Goal: Task Accomplishment & Management: Complete application form

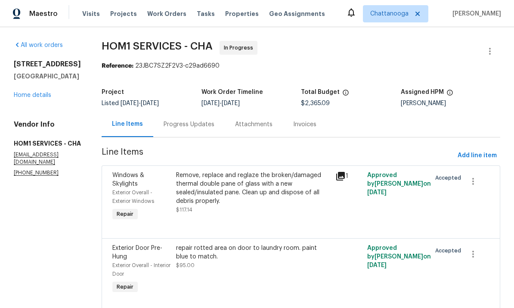
click at [228, 13] on span "Properties" at bounding box center [242, 13] width 34 height 9
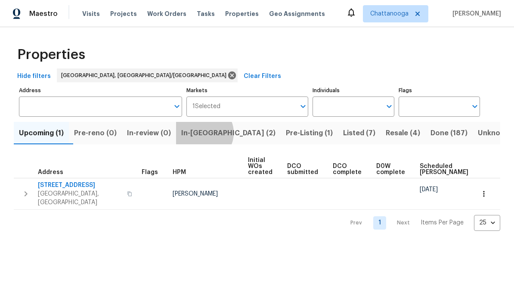
click at [214, 134] on span "In-reno (2)" at bounding box center [228, 133] width 94 height 12
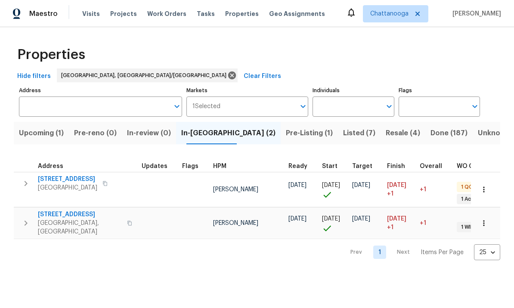
click at [59, 211] on span "[STREET_ADDRESS]" at bounding box center [80, 214] width 84 height 9
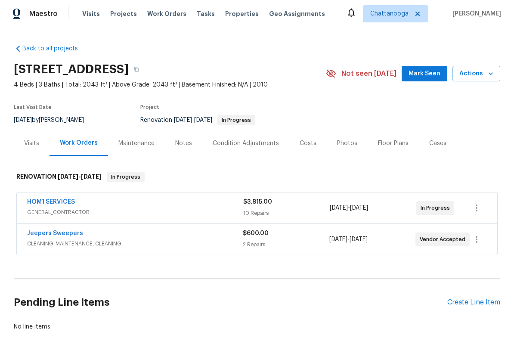
click at [48, 200] on link "HOM1 SERVICES" at bounding box center [51, 202] width 48 height 6
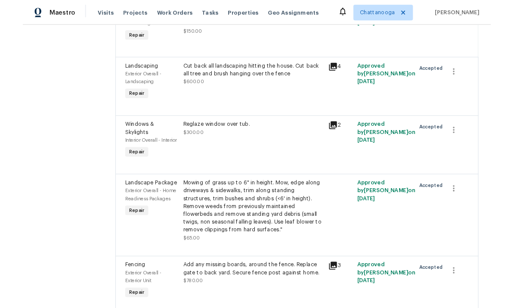
scroll to position [169, 0]
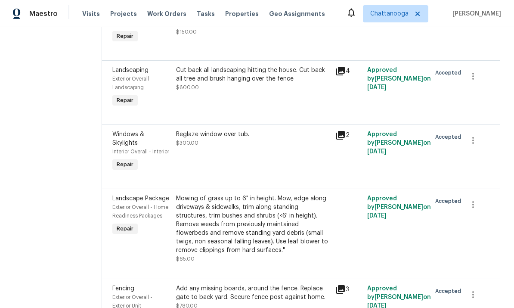
click at [49, 107] on section "All work orders 8507 Maple Valley Dr Chattanooga, TN 37421 Home details Vendor …" at bounding box center [47, 230] width 67 height 717
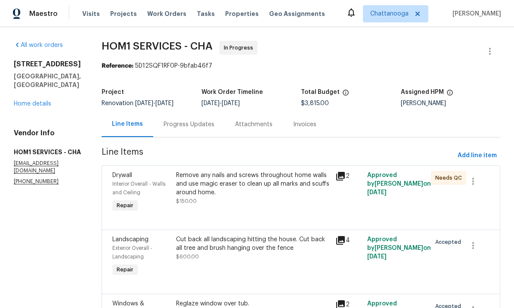
scroll to position [0, 0]
click at [486, 150] on span "Add line item" at bounding box center [477, 155] width 39 height 11
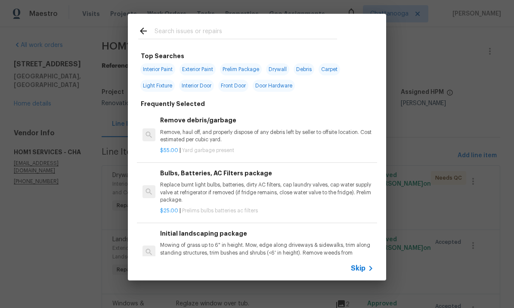
click at [298, 27] on input "text" at bounding box center [246, 32] width 182 height 13
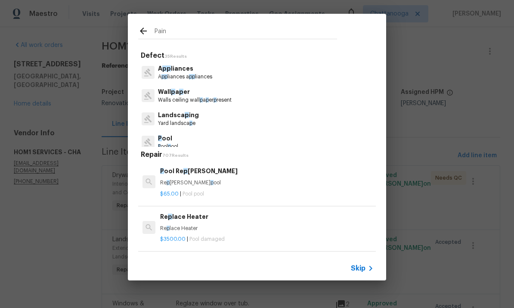
type input "Paint"
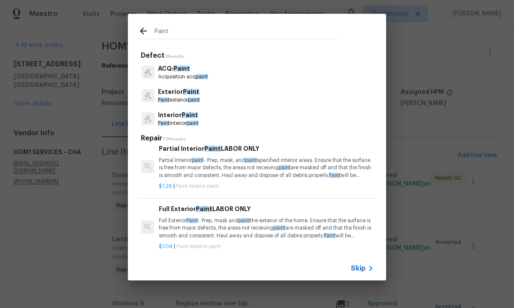
scroll to position [401, 1]
click at [275, 174] on p "Partial Interior paint - Prep, mask, and paint specified interior areas. Ensure…" at bounding box center [265, 166] width 213 height 22
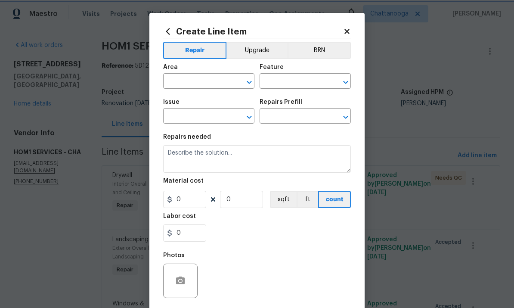
type input "Overall Paint"
type input "Interior Paint"
type input "Partial Interior Paint LABOR ONLY $1.26"
type textarea "Partial Interior paint - Prep, mask, and paint specified interior areas. Ensure…"
type input "1.26"
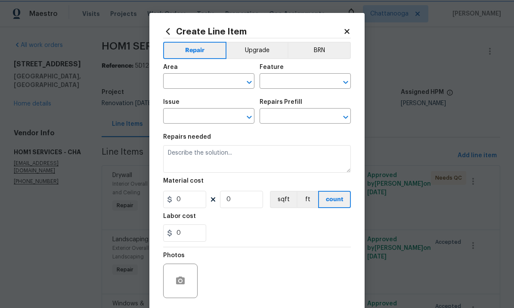
type input "1"
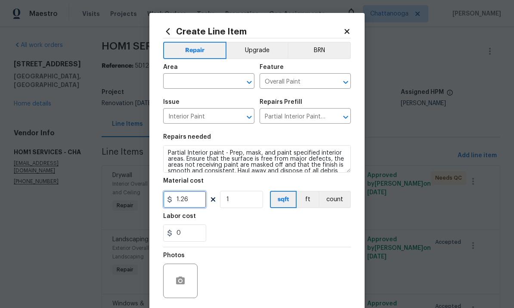
click at [198, 203] on input "1.26" at bounding box center [184, 199] width 43 height 17
type input "1.38"
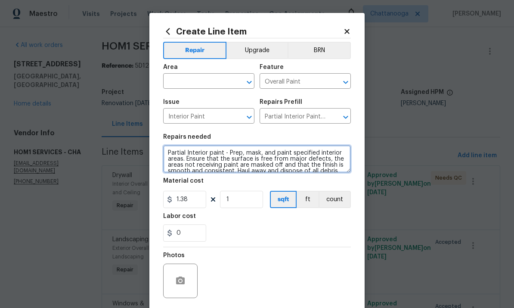
click at [198, 157] on textarea "Partial Interior paint - Prep, mask, and paint specified interior areas. Ensure…" at bounding box center [257, 159] width 188 height 28
click at [204, 159] on textarea "Partial Interior paint - Prep, mask, and paint specified interior areas. Ensure…" at bounding box center [257, 159] width 188 height 28
click at [233, 166] on textarea "Partial Interior paint - Prep, mask, and paint specified interior areas. Ensure…" at bounding box center [257, 159] width 188 height 28
click at [232, 166] on textarea "Partial Interior paint - Prep, mask, and paint specified interior areas. Ensure…" at bounding box center [257, 159] width 188 height 28
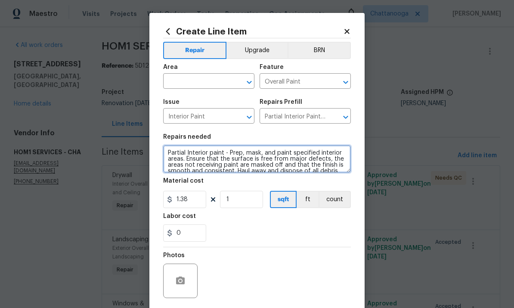
click at [238, 165] on textarea "Partial Interior paint - Prep, mask, and paint specified interior areas. Ensure…" at bounding box center [257, 159] width 188 height 28
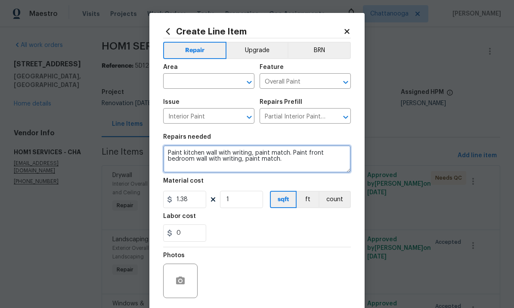
type textarea "Paint kitchen wall with writing, paint match. Paint front bedroom wall with wri…"
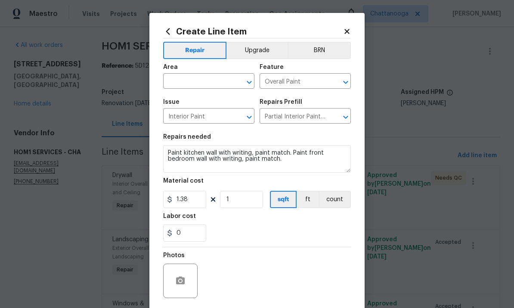
click at [214, 83] on input "text" at bounding box center [196, 81] width 67 height 13
click at [210, 117] on li "Interior Overall" at bounding box center [208, 116] width 91 height 14
type input "Interior Overall"
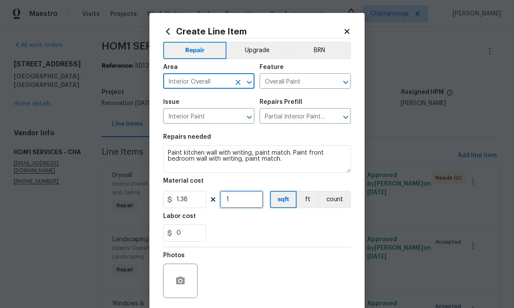
click at [248, 196] on input "1" at bounding box center [241, 199] width 43 height 17
click at [242, 202] on input "1" at bounding box center [241, 199] width 43 height 17
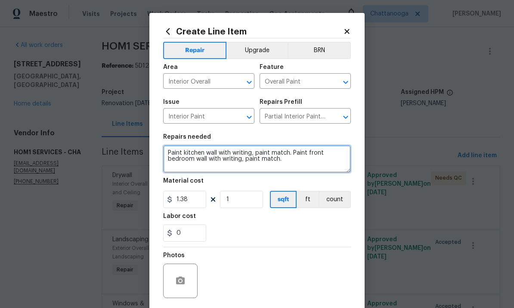
click at [298, 169] on textarea "Paint kitchen wall with writing, paint match. Paint front bedroom wall with wri…" at bounding box center [257, 159] width 188 height 28
click at [197, 163] on textarea "Paint kitchen wall with writing, paint match. Paint front bedroom wall with wri…" at bounding box center [257, 159] width 188 height 28
click at [336, 158] on textarea "Paint kitchen wall with writing, paint match. Paint front bedroom 2 walsl with …" at bounding box center [257, 159] width 188 height 28
click at [346, 167] on textarea "Paint kitchen wall with writing, paint match. Paint front bedroom 2 walsl with …" at bounding box center [257, 159] width 188 height 28
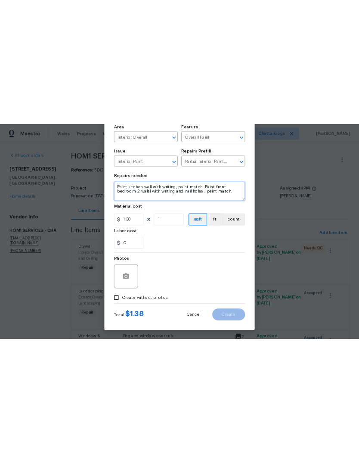
scroll to position [65, 0]
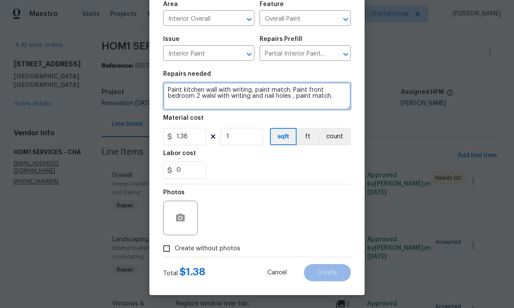
type textarea "Paint kitchen wall with writing, paint match. Paint front bedroom 2 walsl with …"
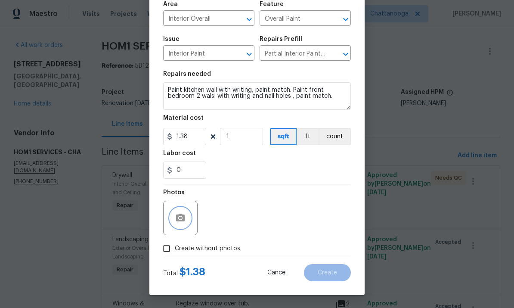
click at [188, 214] on button "button" at bounding box center [180, 217] width 21 height 21
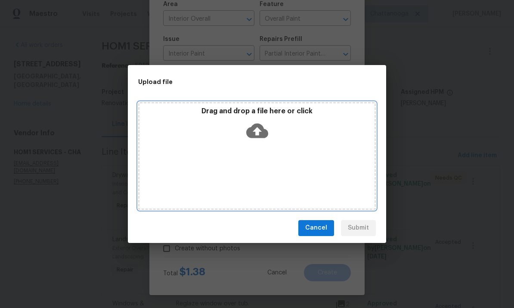
click at [255, 127] on icon at bounding box center [257, 130] width 22 height 15
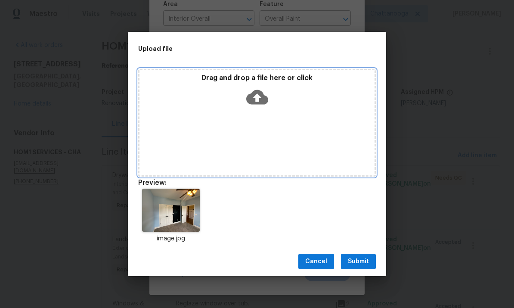
click at [255, 97] on icon at bounding box center [257, 97] width 22 height 22
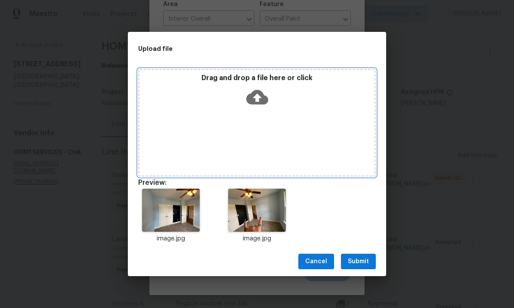
click at [256, 92] on icon at bounding box center [257, 97] width 22 height 15
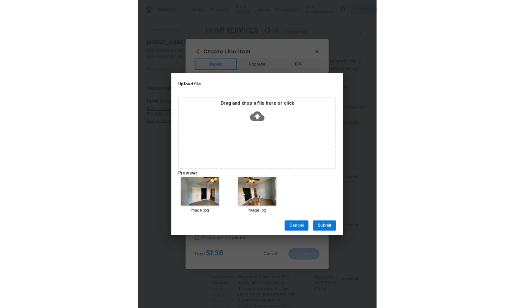
scroll to position [0, 0]
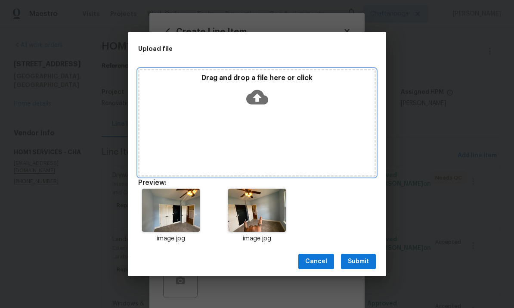
click at [273, 99] on div "Drag and drop a file here or click" at bounding box center [256, 92] width 235 height 37
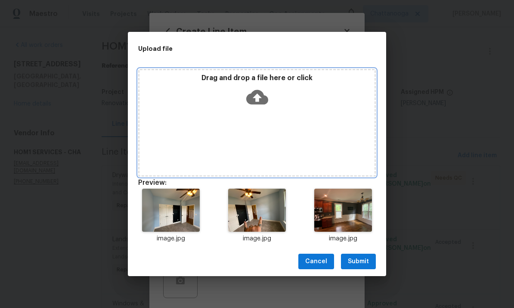
click at [263, 105] on icon at bounding box center [257, 97] width 22 height 22
click at [265, 91] on icon at bounding box center [257, 97] width 22 height 22
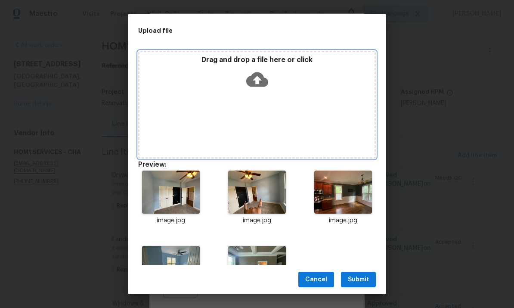
click at [257, 73] on icon at bounding box center [257, 79] width 22 height 15
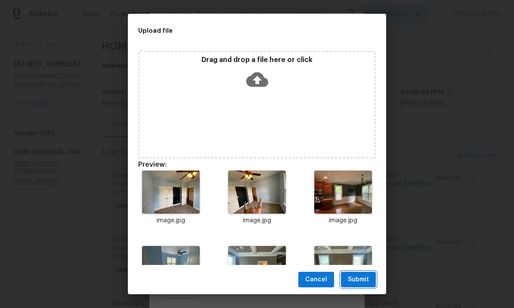
click at [362, 280] on span "Submit" at bounding box center [358, 279] width 21 height 11
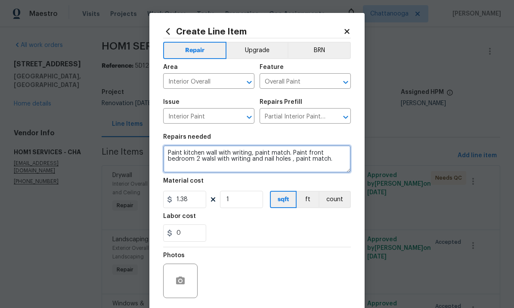
click at [337, 166] on textarea "Paint kitchen wall with writing, paint match. Paint front bedroom 2 walsl with …" at bounding box center [257, 159] width 188 height 28
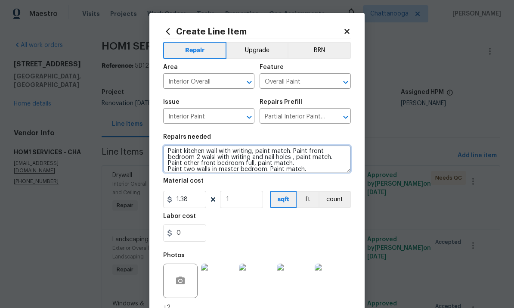
scroll to position [2, 0]
type textarea "Paint kitchen wall with writing, paint match. Paint front bedroom 2 walsl with …"
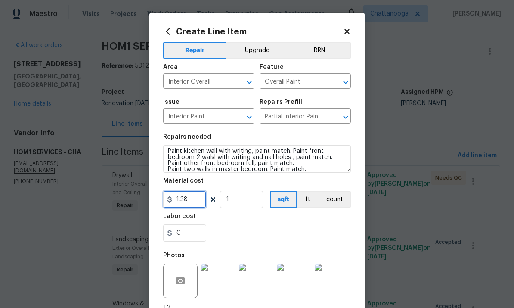
click at [194, 192] on input "1.38" at bounding box center [184, 199] width 43 height 17
click at [201, 200] on input "1.38" at bounding box center [184, 199] width 43 height 17
type input "769"
click at [311, 232] on div "0" at bounding box center [257, 232] width 188 height 17
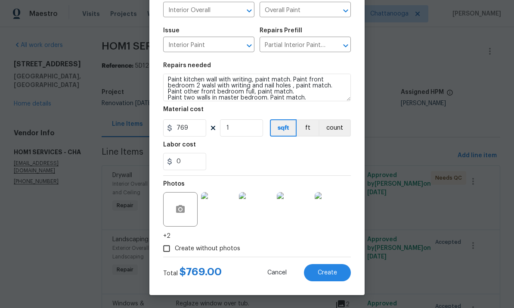
scroll to position [73, 0]
click at [332, 273] on span "Create" at bounding box center [327, 272] width 19 height 6
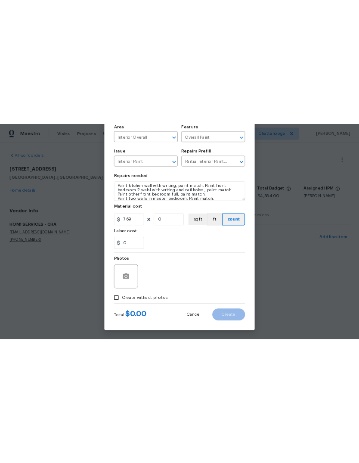
scroll to position [0, 0]
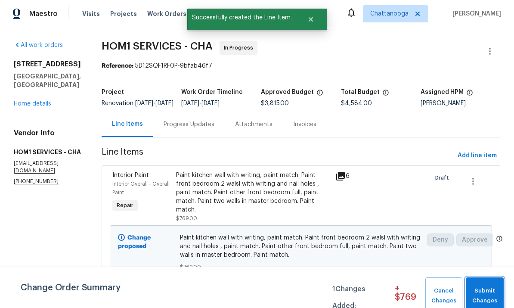
click at [489, 291] on span "Submit Changes" at bounding box center [484, 296] width 29 height 20
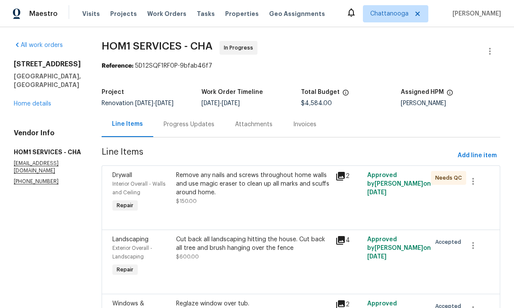
click at [28, 107] on link "Home details" at bounding box center [32, 104] width 37 height 6
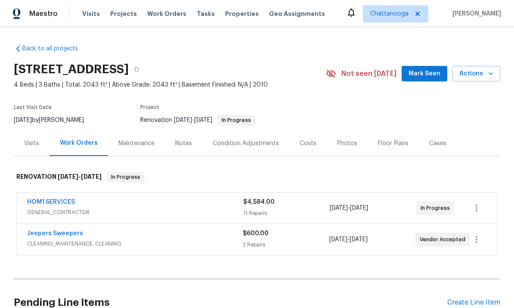
click at [311, 144] on div "Costs" at bounding box center [308, 143] width 17 height 9
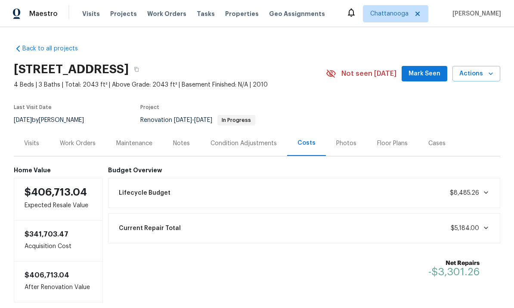
click at [82, 143] on div "Work Orders" at bounding box center [78, 143] width 36 height 9
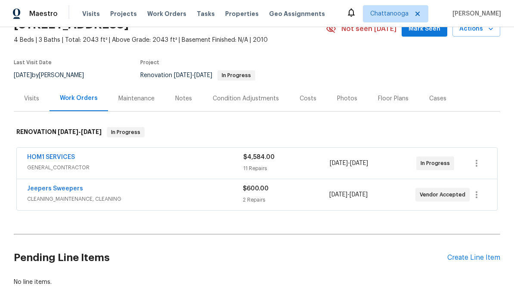
scroll to position [44, 0]
click at [89, 158] on div "HOM1 SERVICES" at bounding box center [135, 158] width 216 height 10
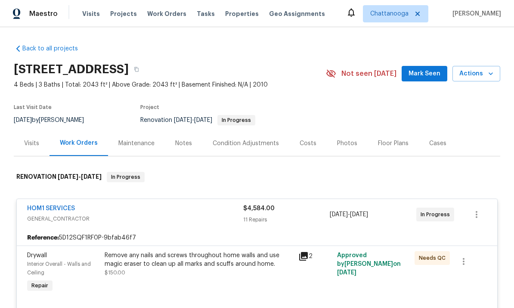
scroll to position [0, 0]
click at [56, 208] on link "HOM1 SERVICES" at bounding box center [51, 208] width 48 height 6
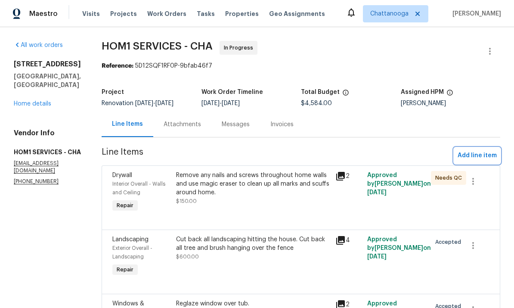
click at [359, 160] on span "Add line item" at bounding box center [477, 155] width 39 height 11
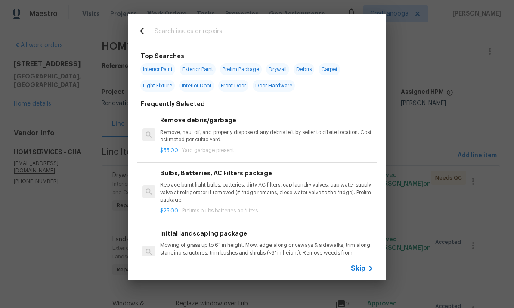
click at [245, 32] on input "text" at bounding box center [246, 32] width 182 height 13
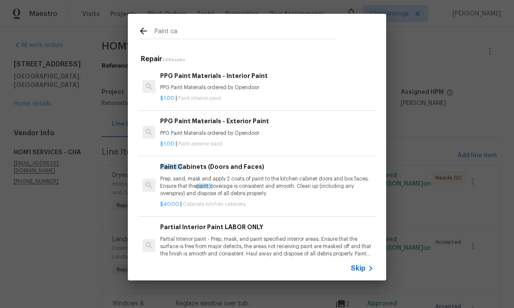
type input "Paint cab"
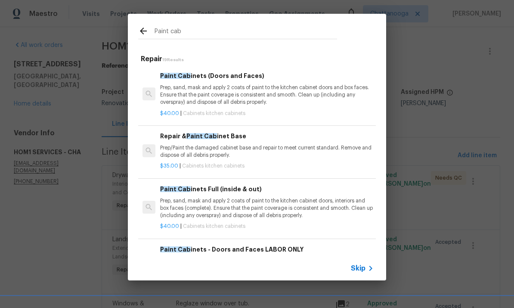
click at [235, 93] on p "Prep, sand, mask and apply 2 coats of paint to the kitchen cabinet doors and bo…" at bounding box center [266, 95] width 213 height 22
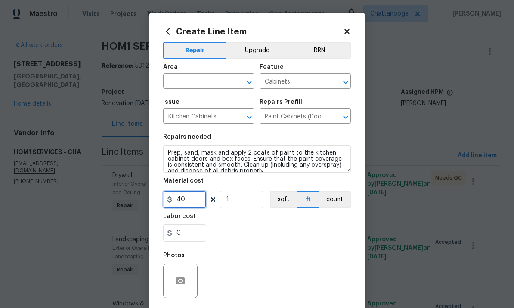
click at [198, 195] on input "40" at bounding box center [184, 199] width 43 height 17
click at [197, 202] on input "40" at bounding box center [184, 199] width 43 height 17
type input "500"
click at [210, 77] on input "text" at bounding box center [196, 81] width 67 height 13
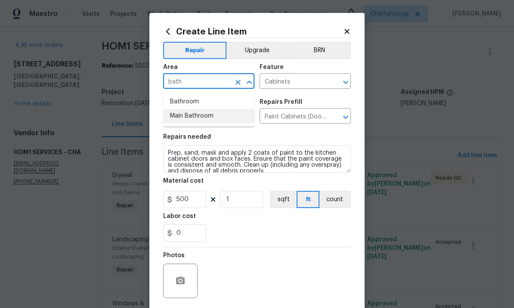
click at [205, 116] on li "Main Bathroom" at bounding box center [208, 116] width 91 height 14
type input "Main Bathroom"
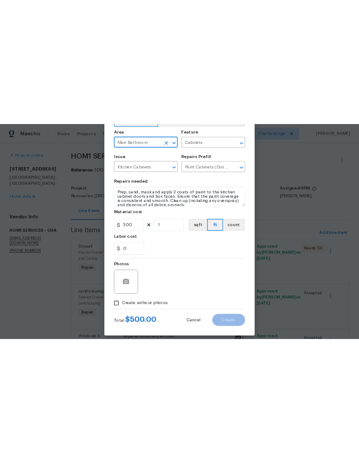
scroll to position [56, 0]
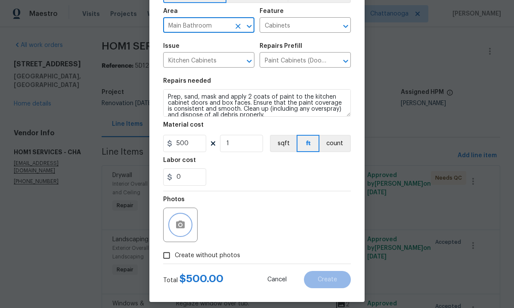
click at [184, 225] on icon "button" at bounding box center [180, 224] width 9 height 8
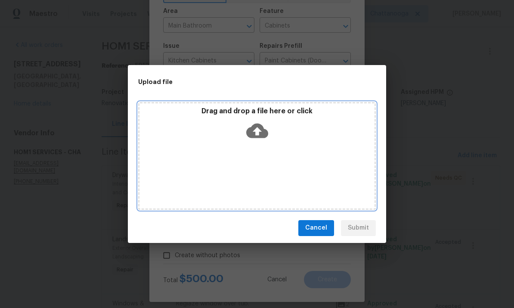
click at [252, 133] on icon at bounding box center [257, 130] width 22 height 15
click at [257, 134] on icon at bounding box center [257, 131] width 22 height 22
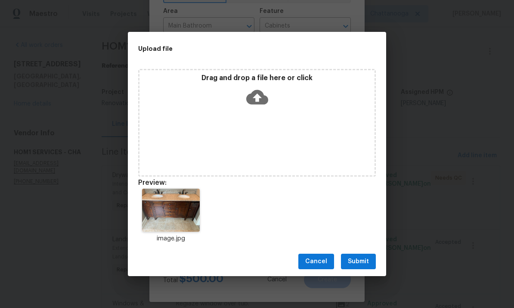
scroll to position [0, 0]
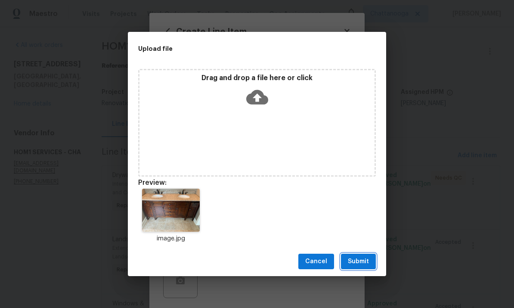
click at [359, 264] on span "Submit" at bounding box center [358, 261] width 21 height 11
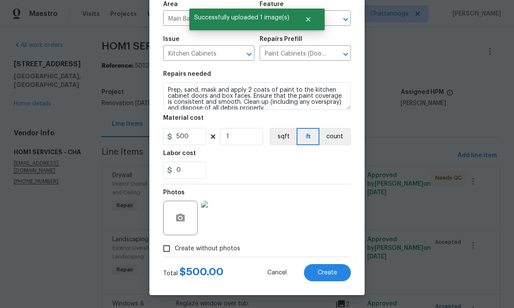
click at [329, 271] on span "Create" at bounding box center [327, 272] width 19 height 6
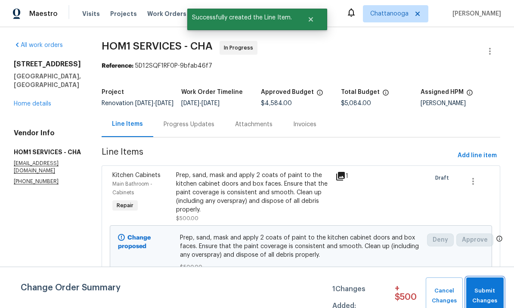
click at [359, 289] on span "Submit Changes" at bounding box center [484, 296] width 29 height 20
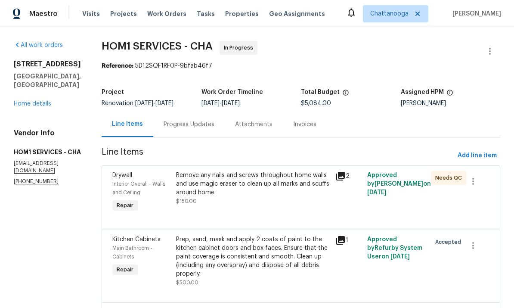
scroll to position [0, 0]
click at [359, 157] on span "Add line item" at bounding box center [477, 155] width 39 height 11
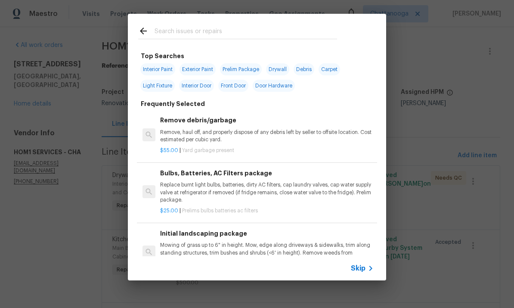
click at [277, 31] on input "text" at bounding box center [246, 32] width 182 height 13
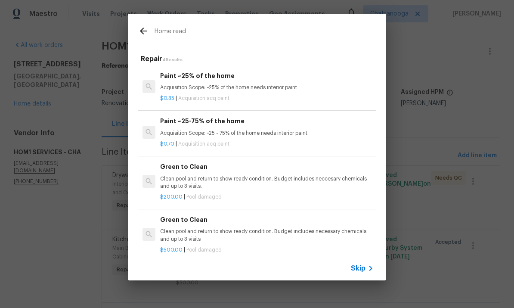
type input "Home readi"
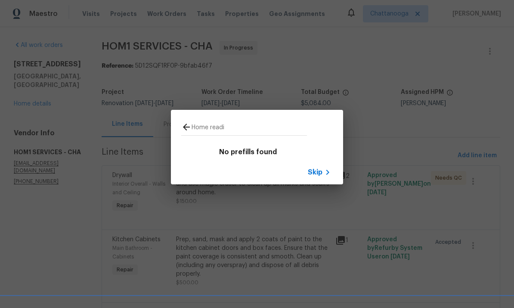
click at [319, 177] on div "Skip" at bounding box center [320, 172] width 25 height 10
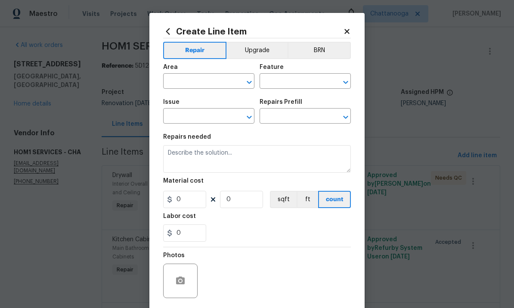
click at [204, 84] on input "text" at bounding box center [196, 81] width 67 height 13
click at [221, 114] on li "Interior Overall" at bounding box center [208, 116] width 91 height 14
type input "Interior Overall"
click at [306, 80] on input "text" at bounding box center [293, 81] width 67 height 13
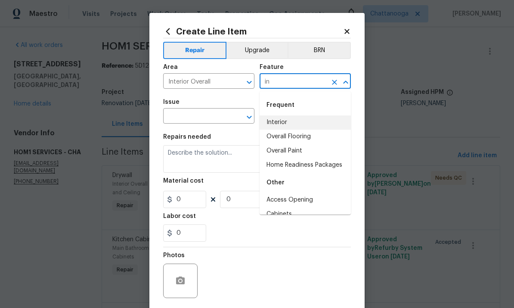
click at [306, 115] on li "Interior" at bounding box center [305, 122] width 91 height 14
type input "Interior"
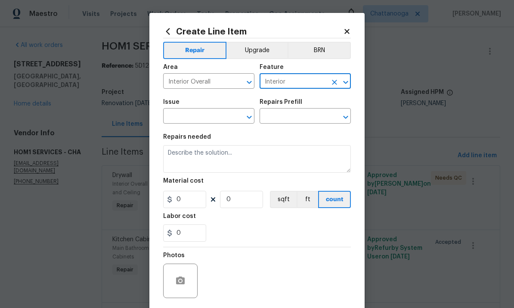
click at [315, 82] on input "Interior" at bounding box center [293, 81] width 67 height 13
click at [334, 84] on icon "Clear" at bounding box center [334, 82] width 9 height 9
click at [309, 81] on input "text" at bounding box center [293, 81] width 67 height 13
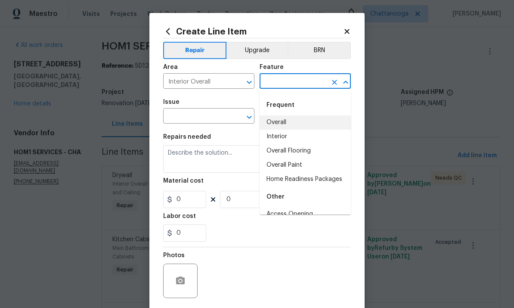
click at [309, 181] on li "Home Readiness Packages" at bounding box center [305, 179] width 91 height 14
type input "Home Readiness Packages"
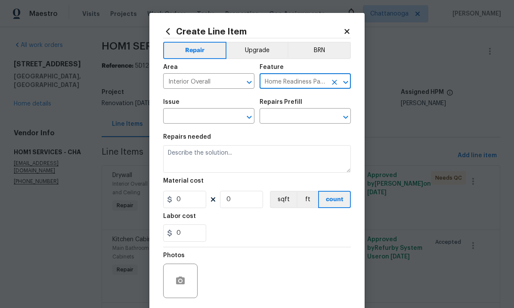
click at [208, 118] on input "text" at bounding box center [196, 116] width 67 height 13
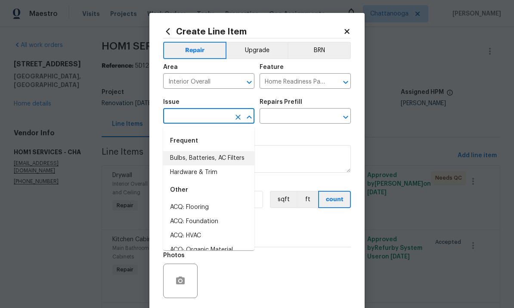
click at [234, 159] on li "Bulbs, Batteries, AC Filters" at bounding box center [208, 158] width 91 height 14
type input "Bulbs, Batteries, AC Filters"
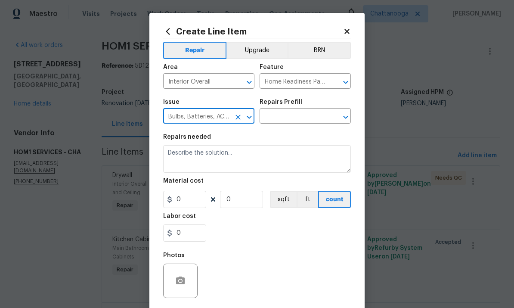
click at [299, 115] on input "text" at bounding box center [293, 116] width 67 height 13
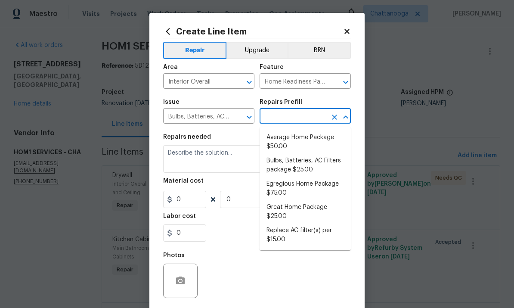
click at [289, 190] on li "Egregious Home Package $75.00" at bounding box center [305, 188] width 91 height 23
type input "Egregious Home Package $75.00"
type textarea "1. Replace all missing and/or damaged door stops and strike plates. 2. Remove a…"
type input "1"
type input "Egregious Home Package $75.00"
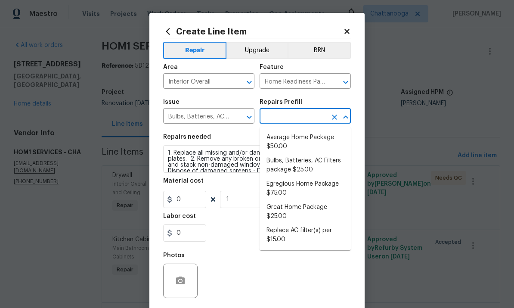
type input "75"
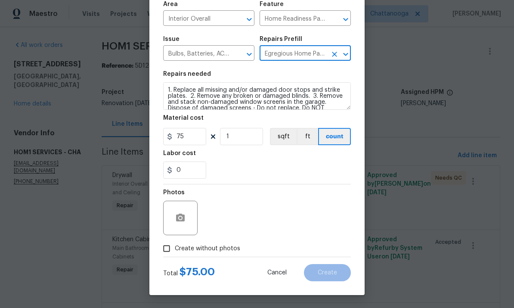
scroll to position [65, 0]
click at [173, 247] on input "Create without photos" at bounding box center [166, 248] width 16 height 16
checkbox input "true"
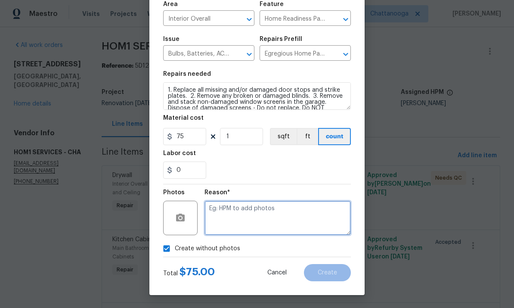
click at [270, 222] on textarea at bounding box center [277, 218] width 146 height 34
type textarea "."
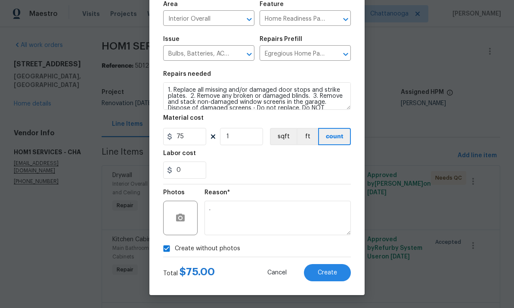
click at [325, 171] on div "0" at bounding box center [257, 169] width 188 height 17
click at [331, 280] on button "Create" at bounding box center [327, 272] width 47 height 17
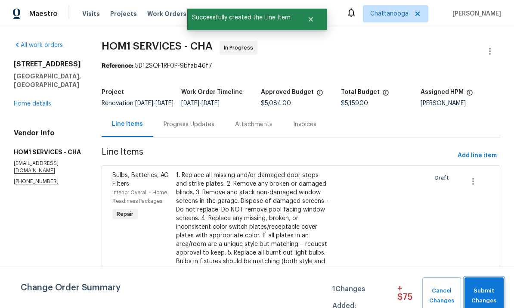
click at [359, 290] on span "Submit Changes" at bounding box center [484, 296] width 31 height 20
